Goal: Information Seeking & Learning: Learn about a topic

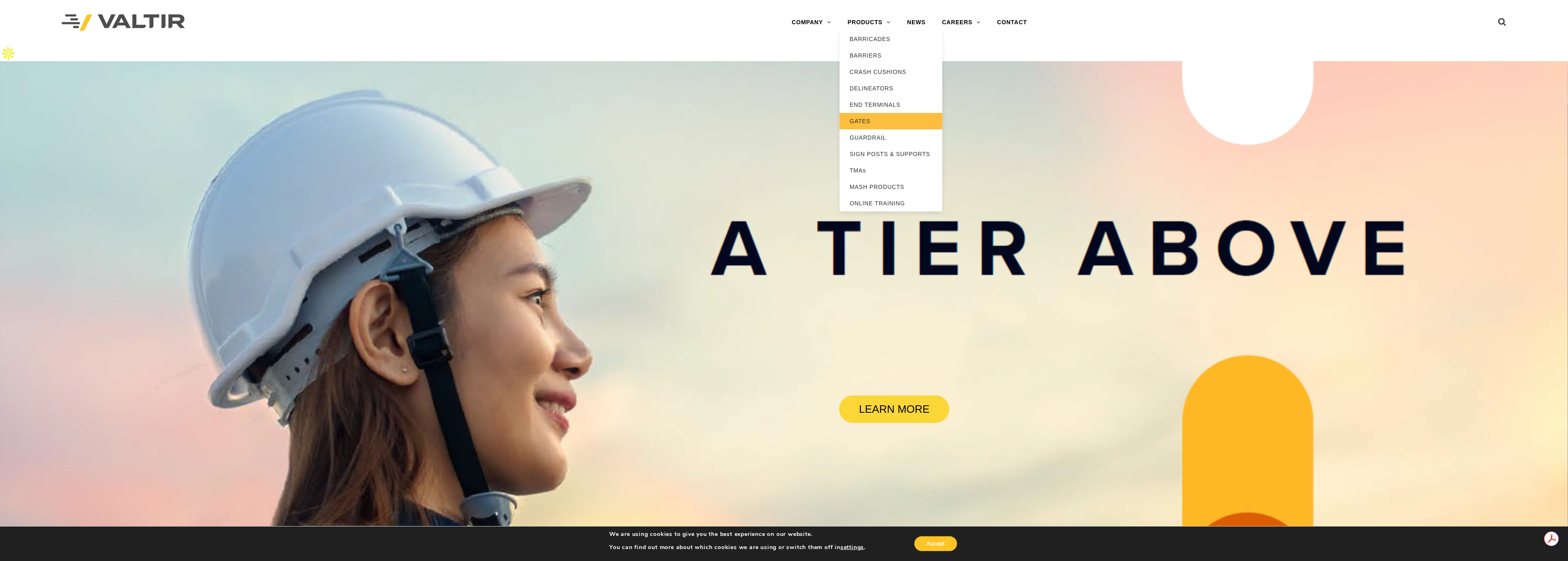
click at [865, 114] on link "GATES" at bounding box center [891, 121] width 103 height 16
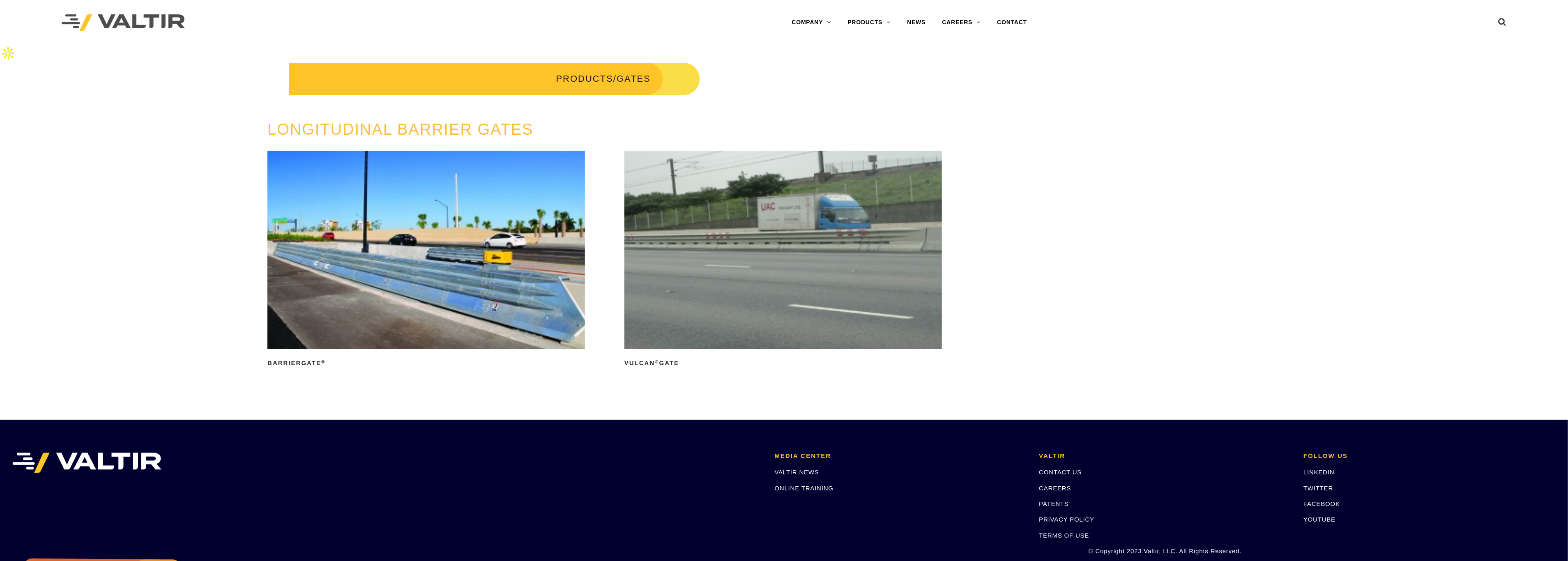
click at [444, 293] on img at bounding box center [426, 250] width 317 height 198
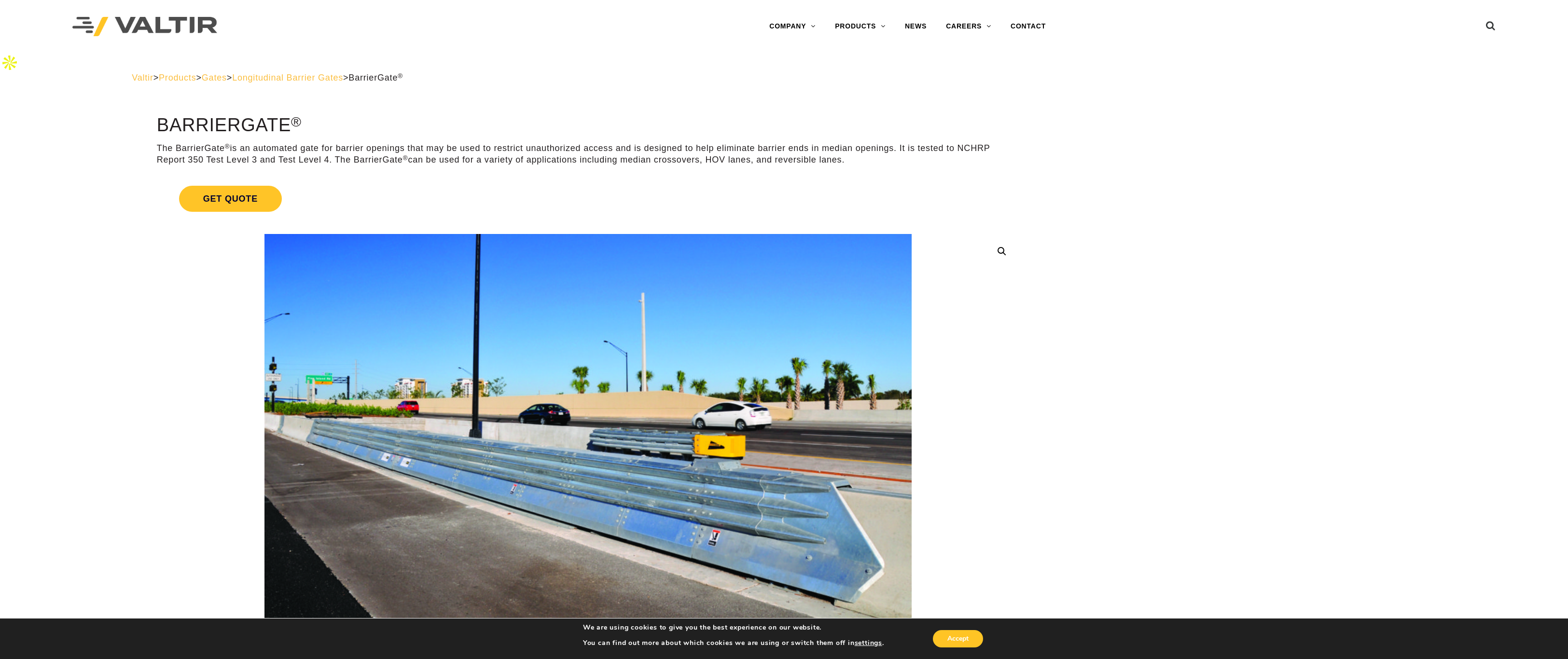
drag, startPoint x: 161, startPoint y: 126, endPoint x: 850, endPoint y: 143, distance: 689.2
click at [850, 143] on p "The BarrierGate ® is an automated gate for barrier openings that may be used to…" at bounding box center [588, 154] width 862 height 23
copy p "he BarrierGate ® is an automated gate for barrier openings that may be used to …"
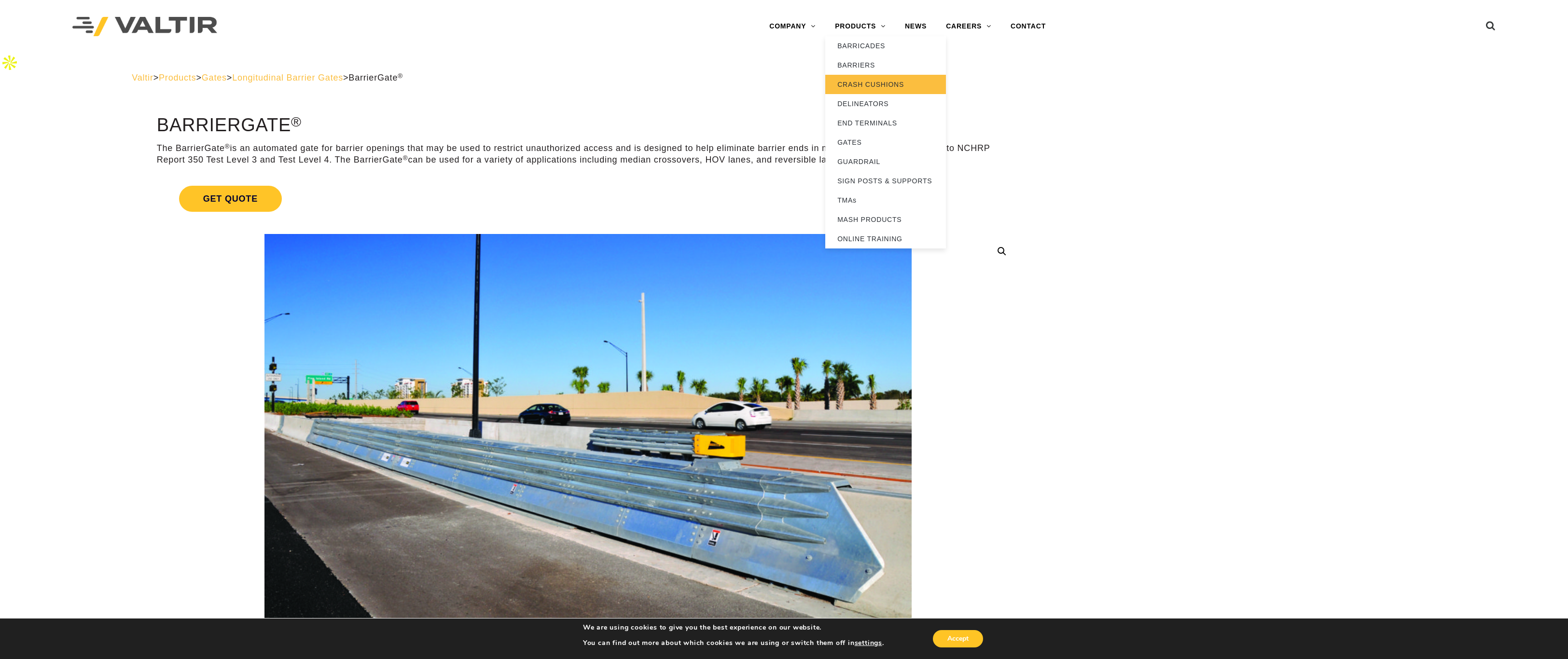
click at [873, 84] on link "CRASH CUSHIONS" at bounding box center [886, 84] width 121 height 19
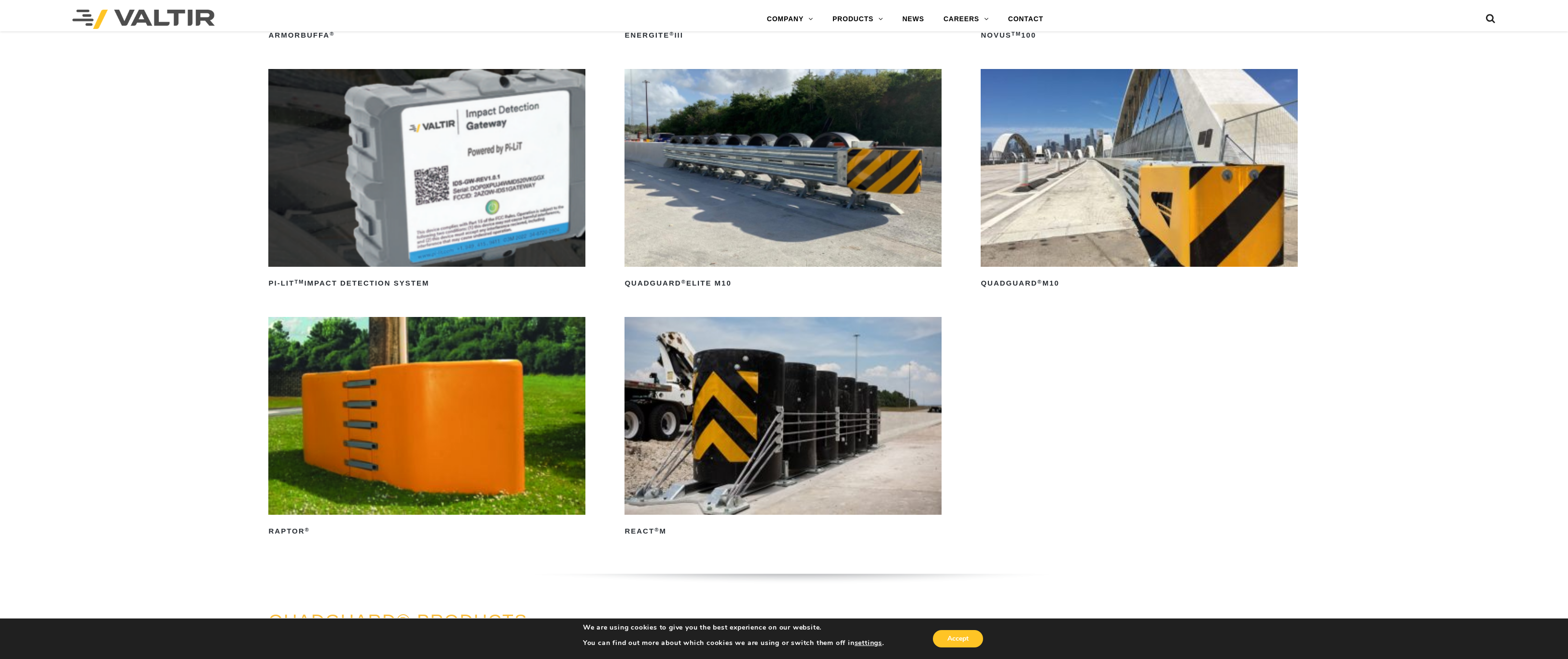
scroll to position [362, 0]
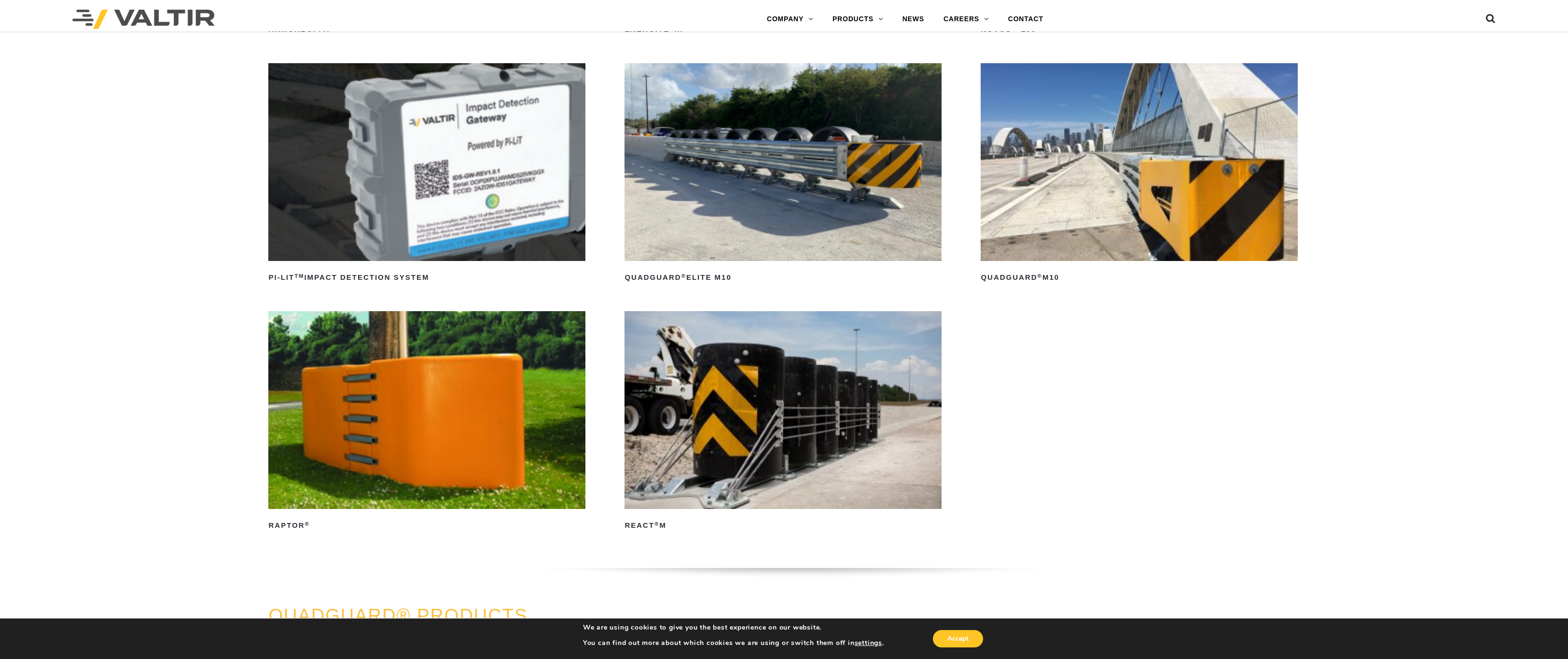
click at [840, 430] on img at bounding box center [783, 410] width 317 height 198
